Goal: Navigation & Orientation: Understand site structure

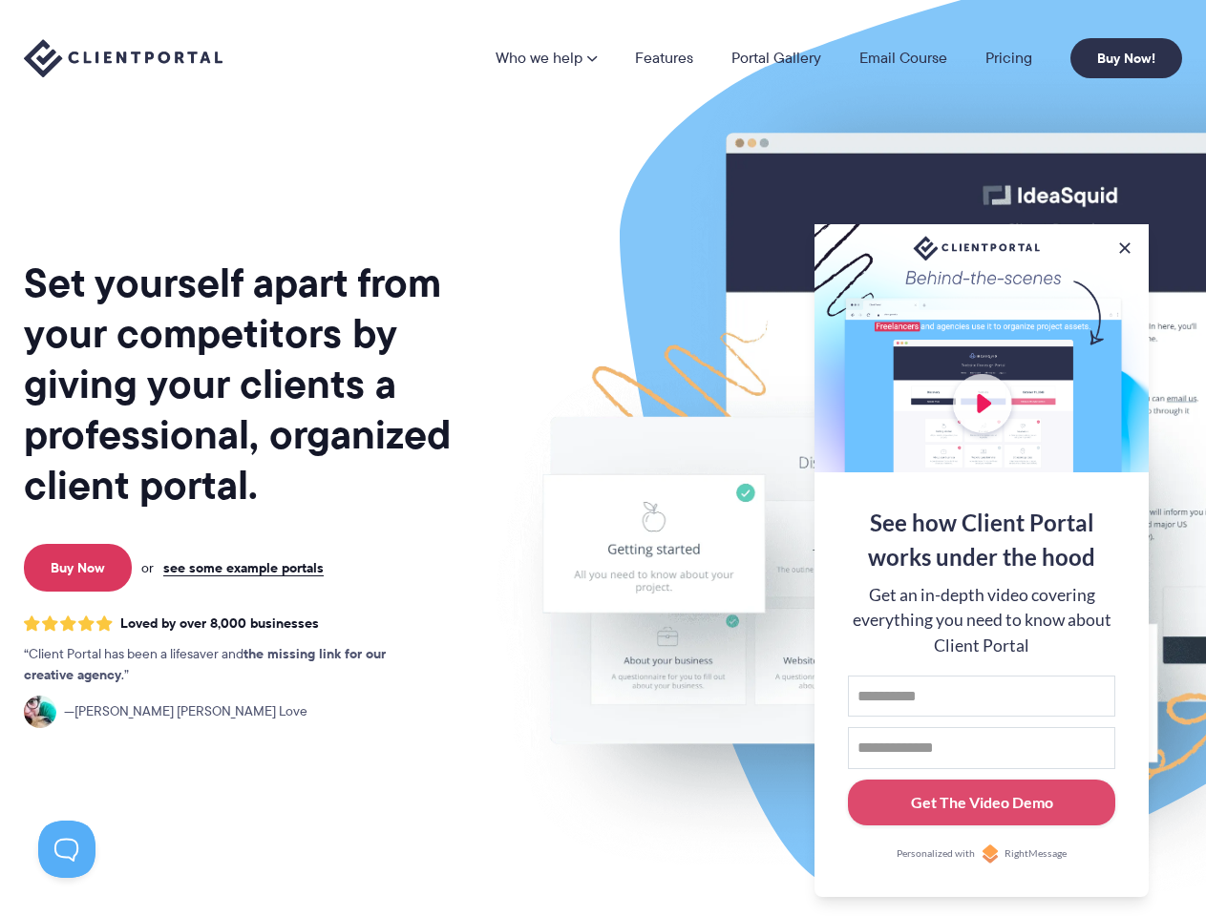
click at [602, 458] on img at bounding box center [997, 472] width 1070 height 915
click at [547, 58] on link "Who we help" at bounding box center [545, 58] width 101 height 15
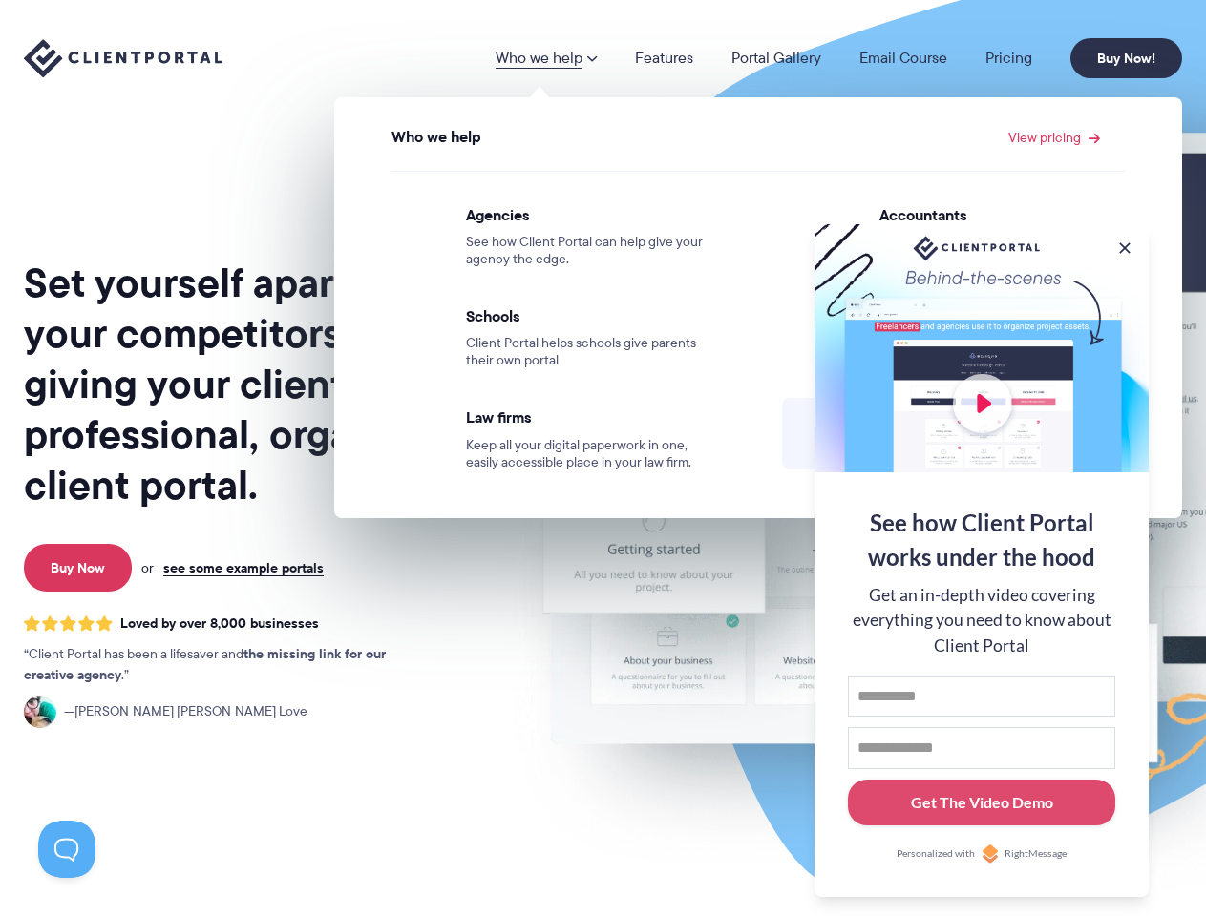
click at [1124, 244] on button at bounding box center [1124, 248] width 19 height 19
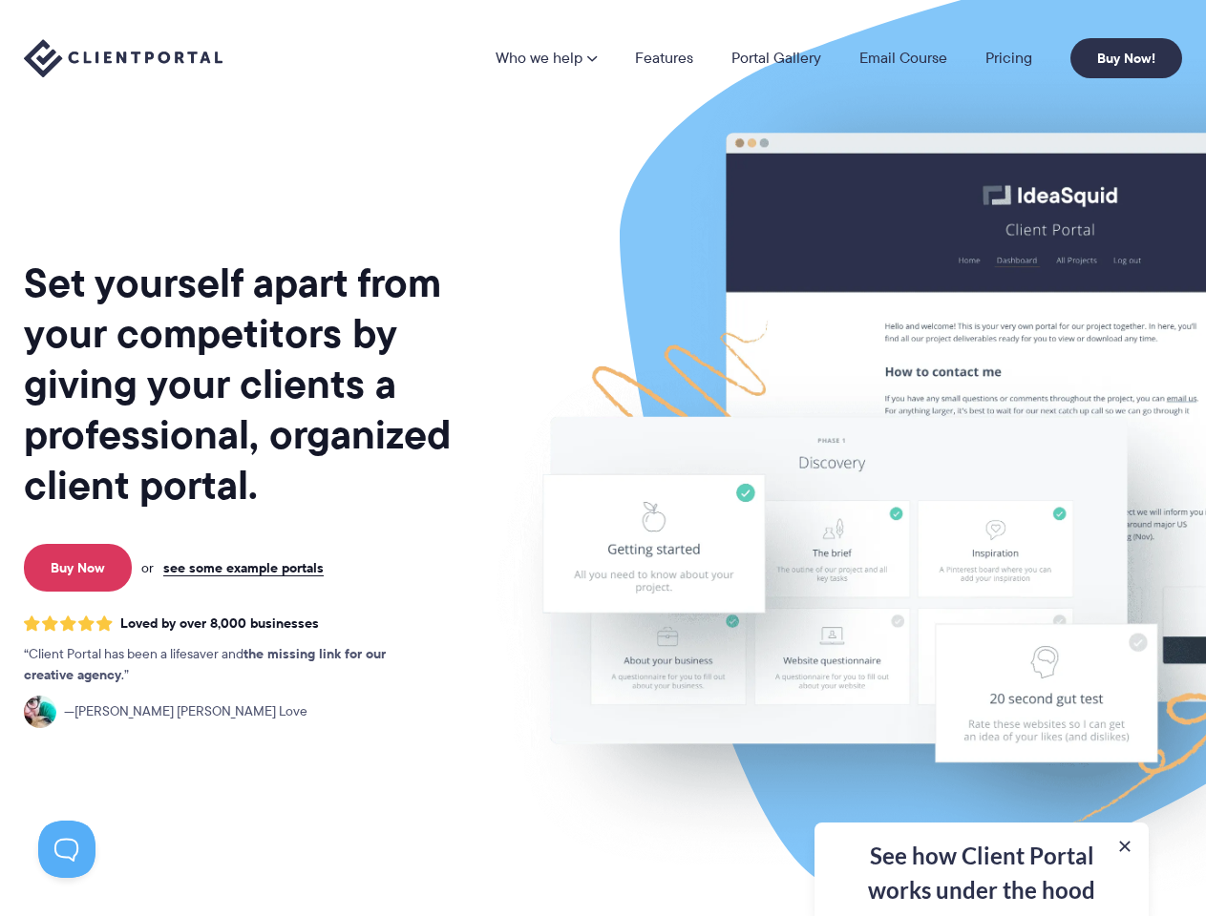
click at [981, 558] on img at bounding box center [997, 472] width 1070 height 915
click at [67, 850] on button at bounding box center [66, 849] width 57 height 57
